Goal: Information Seeking & Learning: Learn about a topic

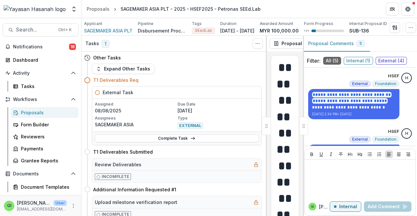
click at [37, 31] on span "Search..." at bounding box center [35, 30] width 38 height 6
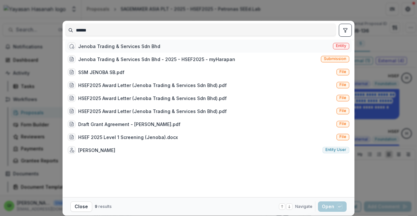
type input "******"
click at [175, 47] on div "Jenoba Trading & Services Sdn Bhd Entity" at bounding box center [208, 46] width 286 height 13
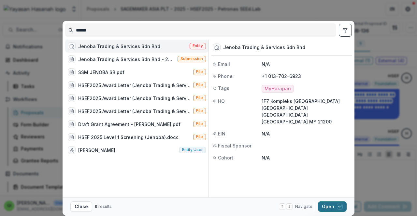
click at [329, 207] on button "Open with enter key" at bounding box center [332, 207] width 29 height 10
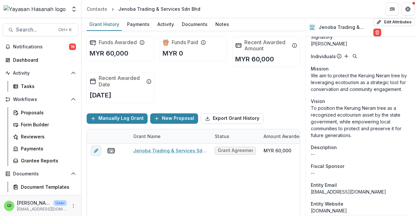
scroll to position [33, 0]
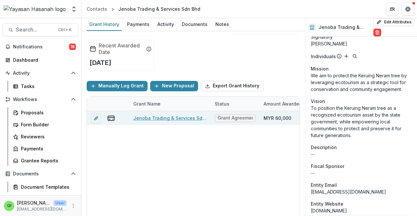
click at [174, 118] on link "Jenoba Trading & Services Sdn Bhd - 2025 - HSEF2025 - myHarapan" at bounding box center [170, 118] width 74 height 7
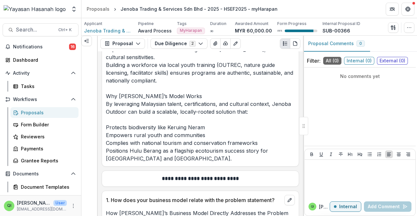
scroll to position [2246, 0]
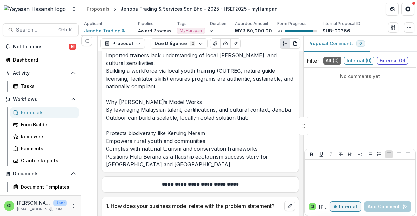
click at [223, 117] on p "Why This Challenge Requires Malaysian-Specific Solutions The threats facing Hul…" at bounding box center [200, 44] width 189 height 250
click at [203, 138] on p "Why This Challenge Requires Malaysian-Specific Solutions The threats facing Hul…" at bounding box center [200, 44] width 189 height 250
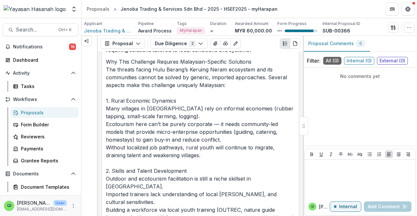
scroll to position [2083, 0]
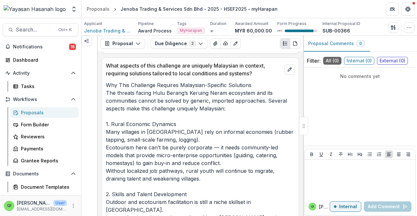
click at [191, 140] on p "Why This Challenge Requires Malaysian-Specific Solutions The threats facing Hul…" at bounding box center [200, 206] width 189 height 250
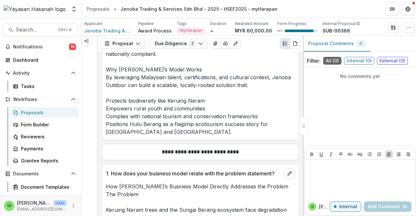
click at [185, 88] on p "Why This Challenge Requires Malaysian-Specific Solutions The threats facing Hul…" at bounding box center [200, 11] width 189 height 250
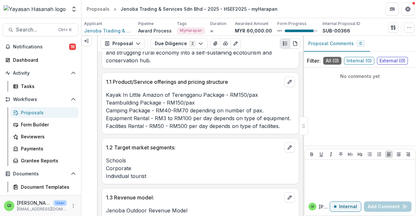
scroll to position [2702, 0]
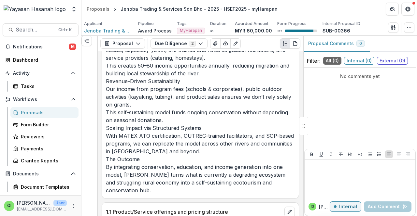
click at [174, 112] on p "How [PERSON_NAME]’s Business Model Directly Addresses the Problem The Problem K…" at bounding box center [200, 42] width 189 height 305
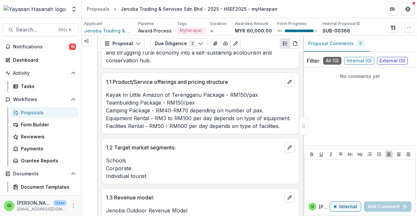
click at [170, 106] on p "Kayak In Little Amazon of Terengganu Package - RM150/pax Teambuilding Package -…" at bounding box center [200, 110] width 189 height 39
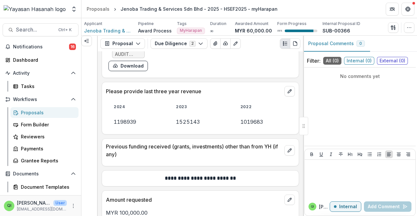
scroll to position [4915, 0]
